Goal: Transaction & Acquisition: Purchase product/service

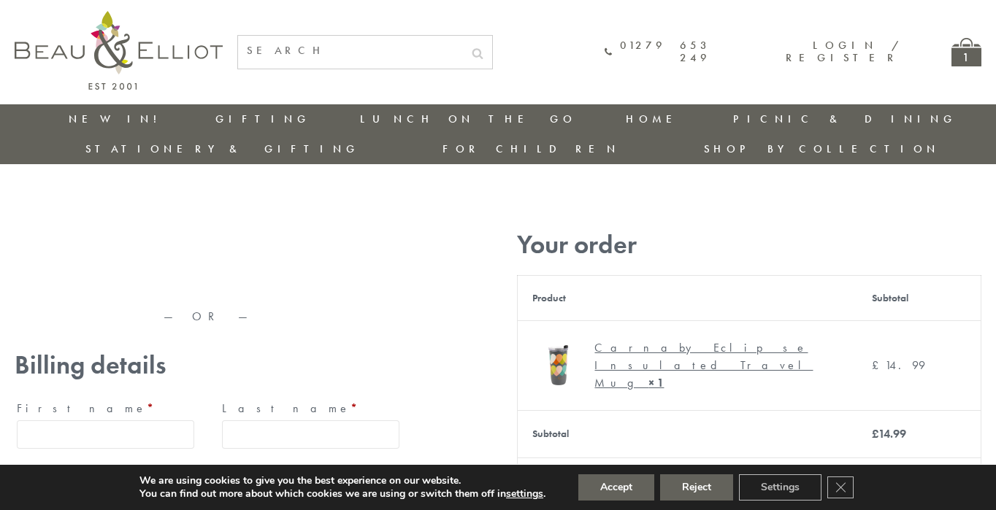
type input "maria33@yahoo.com"
type input "Maria"
type input "Williams"
type input "23, Scottsdale, Happytown"
type input "London"
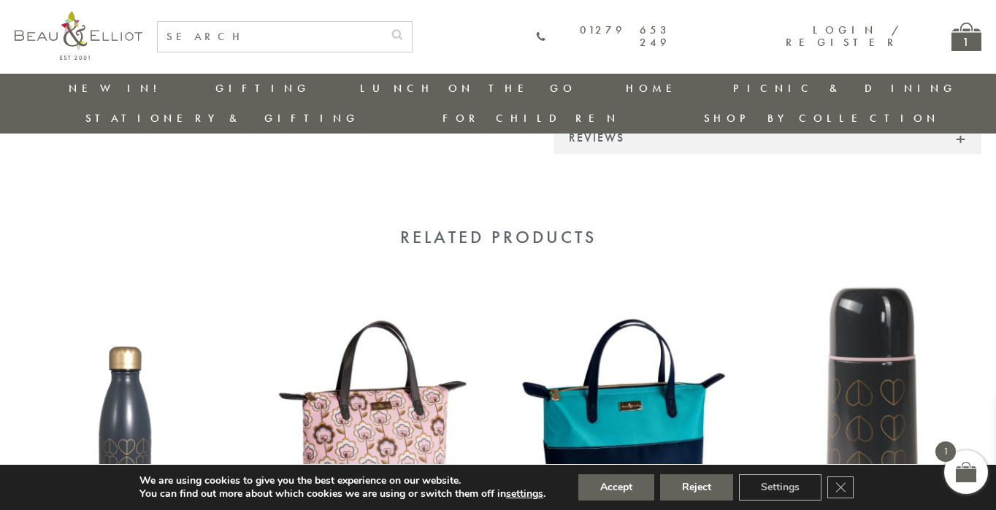
scroll to position [1345, 0]
